Goal: Information Seeking & Learning: Understand process/instructions

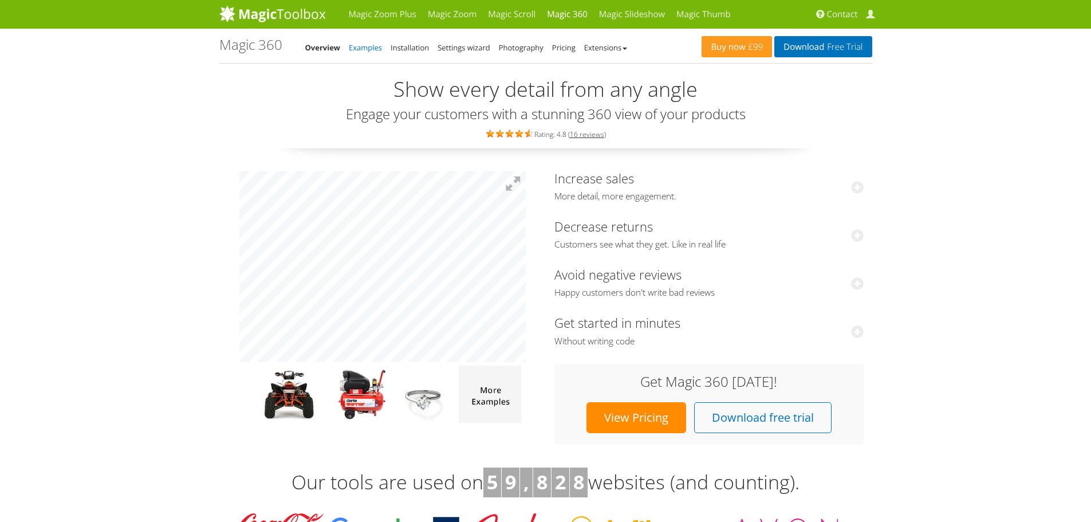
click at [368, 50] on link "Examples" at bounding box center [365, 47] width 33 height 10
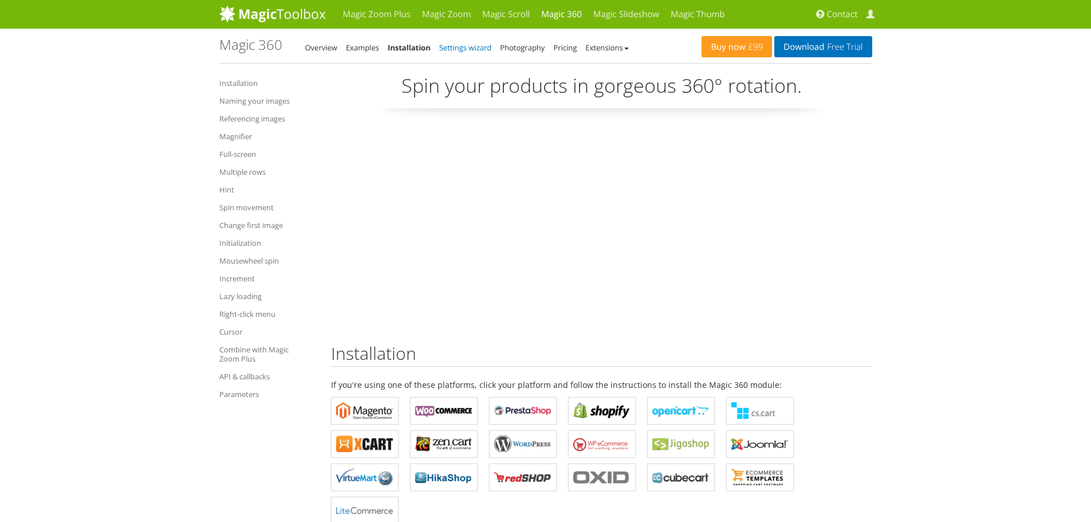
click at [485, 49] on link "Settings wizard" at bounding box center [465, 47] width 53 height 10
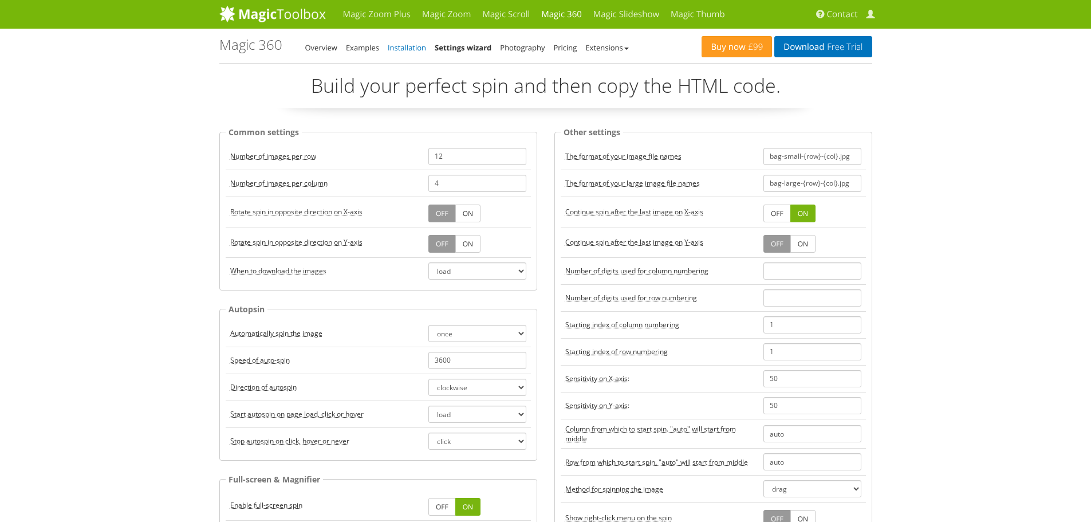
click at [404, 48] on link "Installation" at bounding box center [407, 47] width 38 height 10
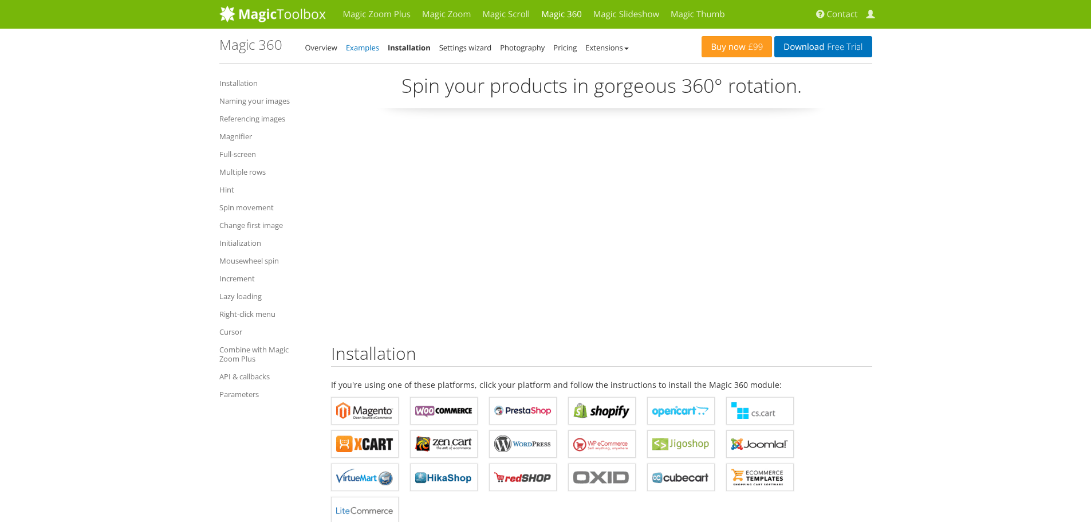
click at [372, 48] on link "Examples" at bounding box center [362, 47] width 33 height 10
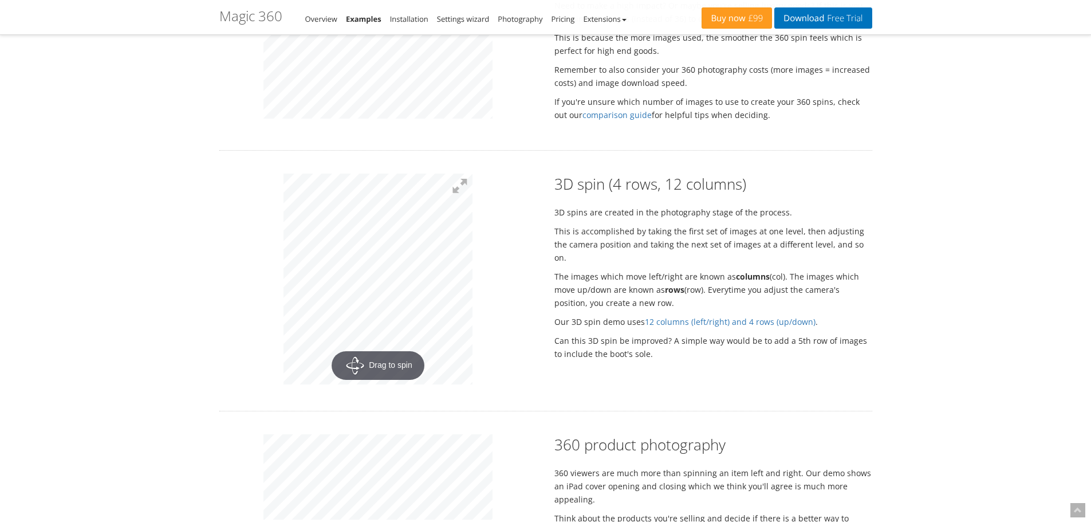
scroll to position [1227, 0]
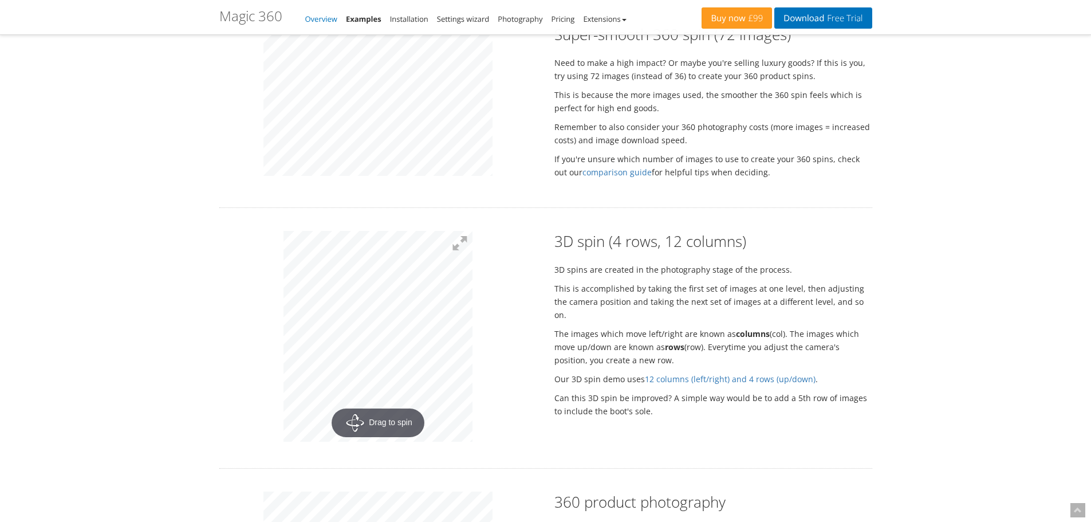
click at [320, 20] on link "Overview" at bounding box center [321, 19] width 32 height 10
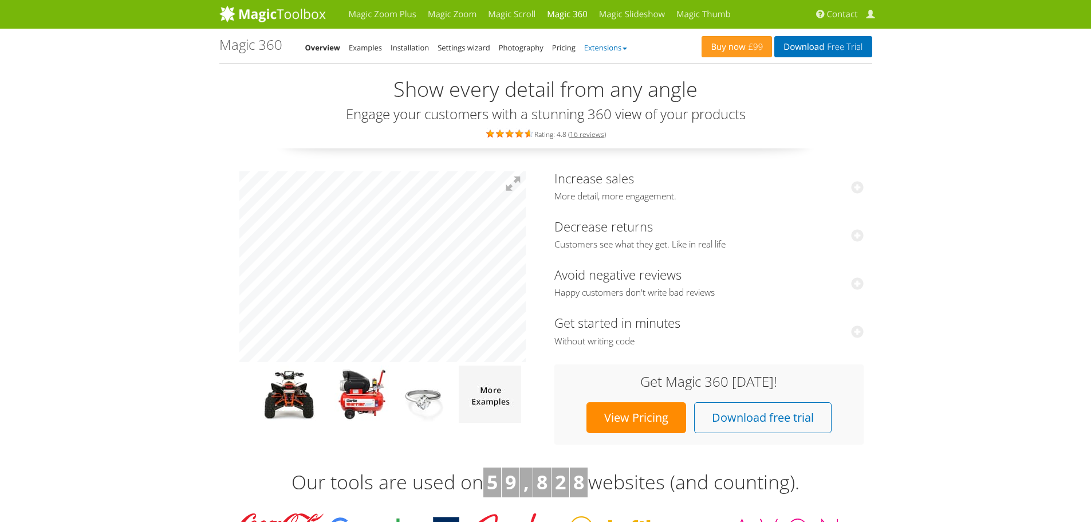
click at [603, 45] on link "Extensions" at bounding box center [605, 47] width 43 height 10
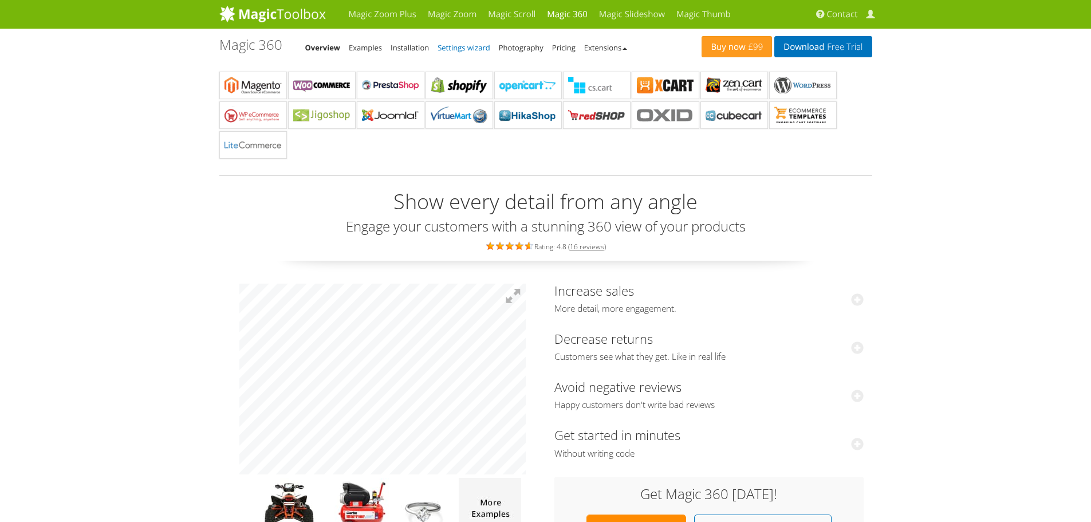
click at [443, 47] on link "Settings wizard" at bounding box center [463, 47] width 53 height 10
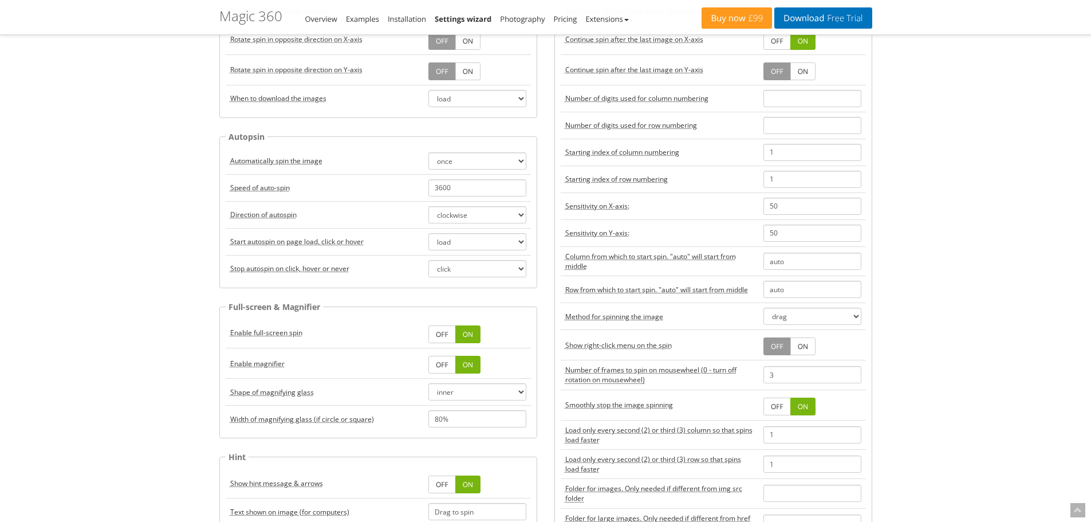
scroll to position [57, 0]
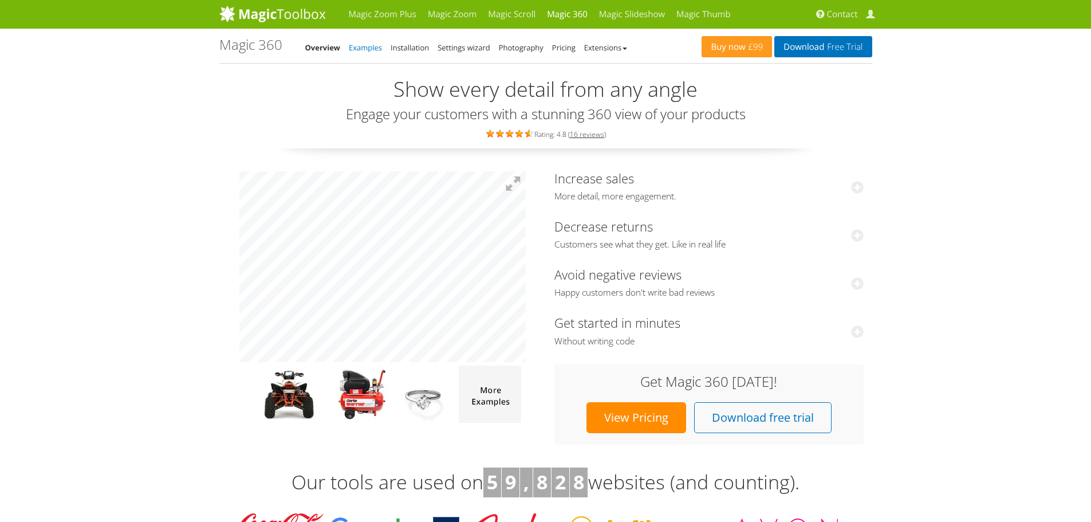
click at [374, 51] on link "Examples" at bounding box center [365, 47] width 33 height 10
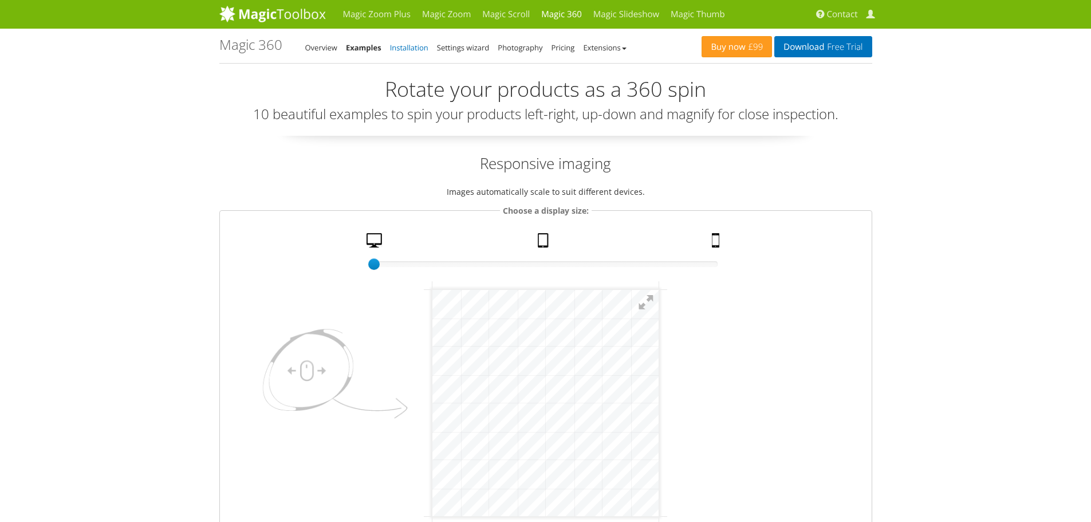
click at [409, 52] on link "Installation" at bounding box center [409, 47] width 38 height 10
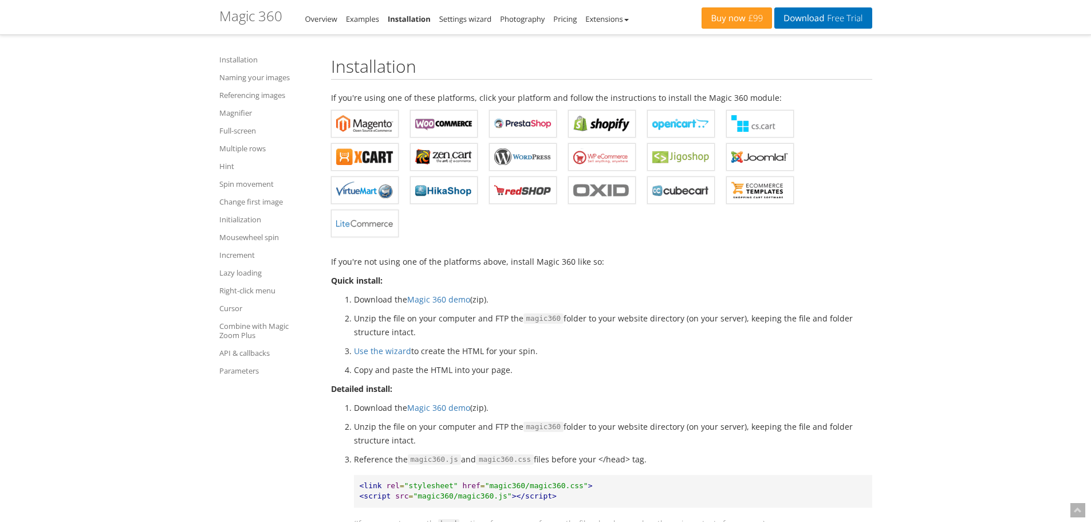
scroll to position [229, 0]
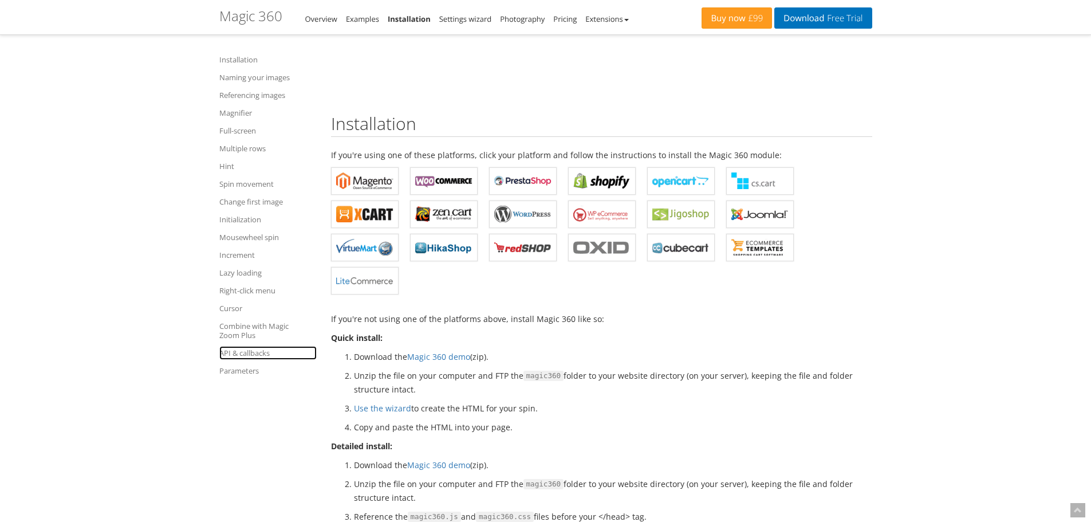
click at [250, 359] on link "API & callbacks" at bounding box center [267, 353] width 97 height 14
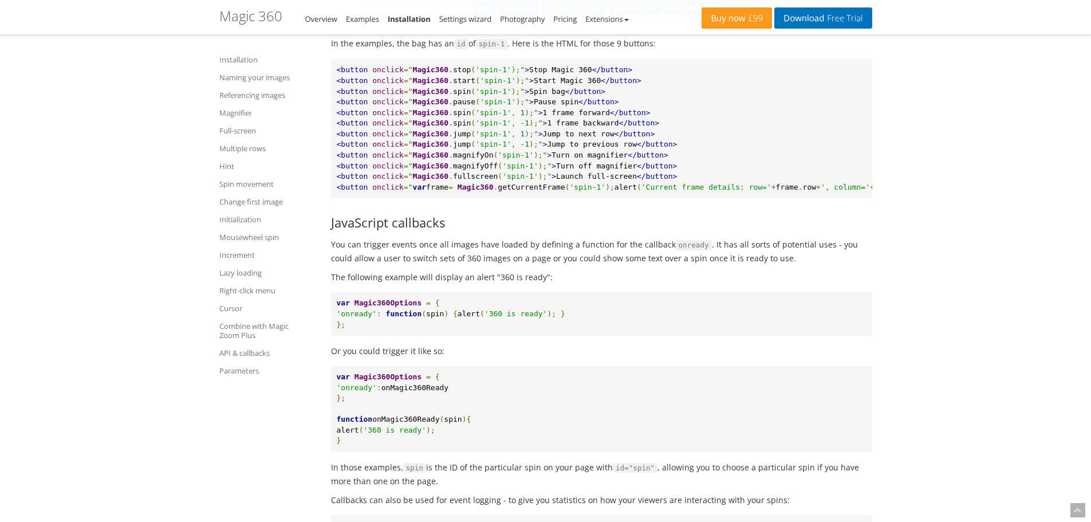
scroll to position [10345, 0]
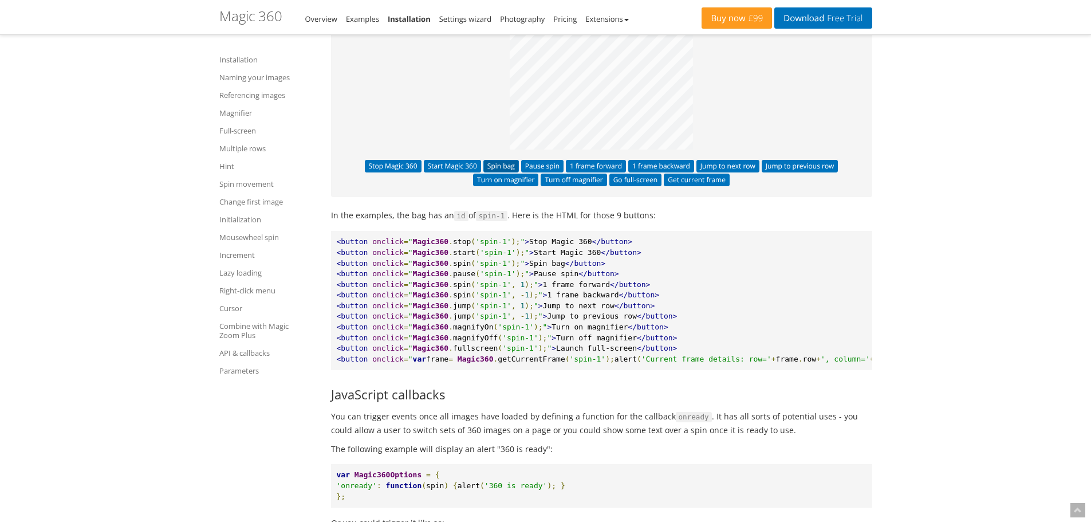
click at [507, 172] on button "Spin bag" at bounding box center [500, 166] width 35 height 13
click at [542, 172] on button "Pause spin" at bounding box center [542, 166] width 42 height 13
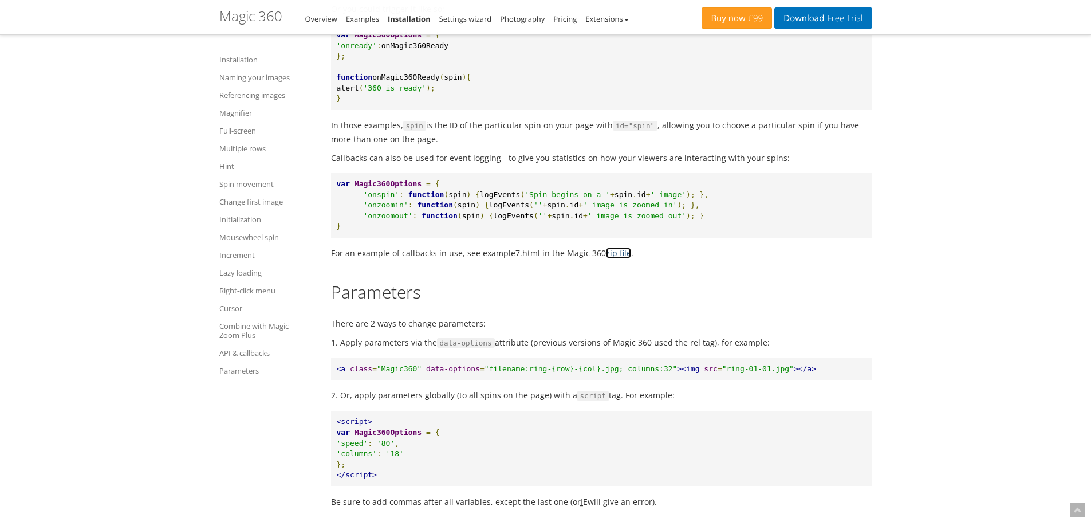
scroll to position [10686, 0]
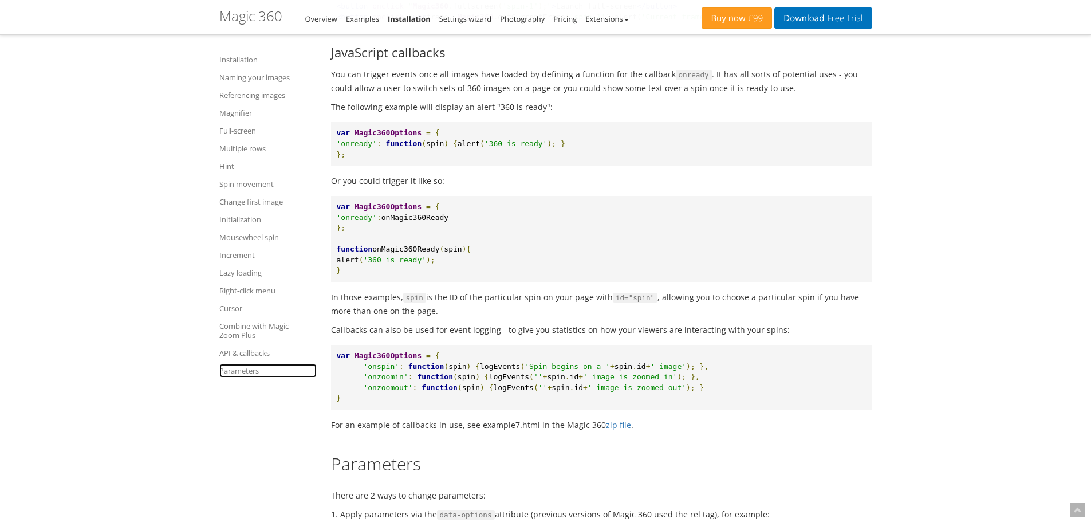
click at [235, 372] on link "Parameters" at bounding box center [267, 371] width 97 height 14
